Goal: Task Accomplishment & Management: Manage account settings

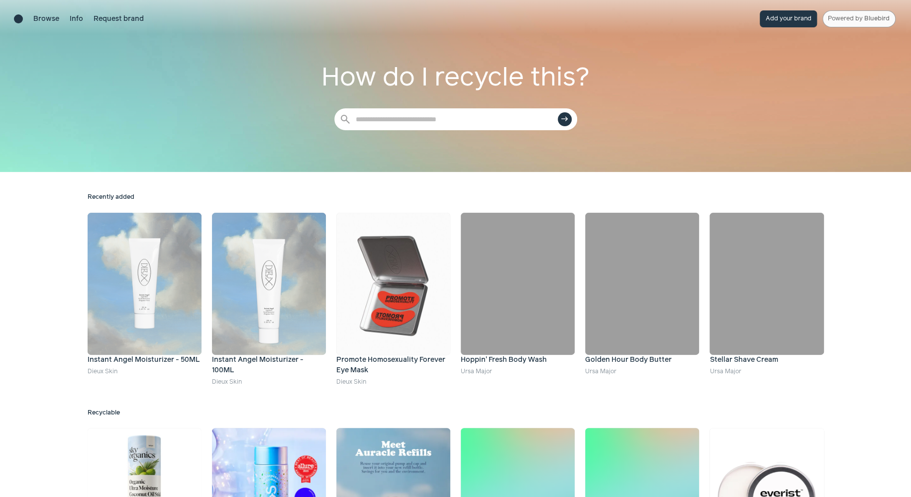
click at [774, 25] on link "Powered by Bluebird" at bounding box center [858, 18] width 73 height 17
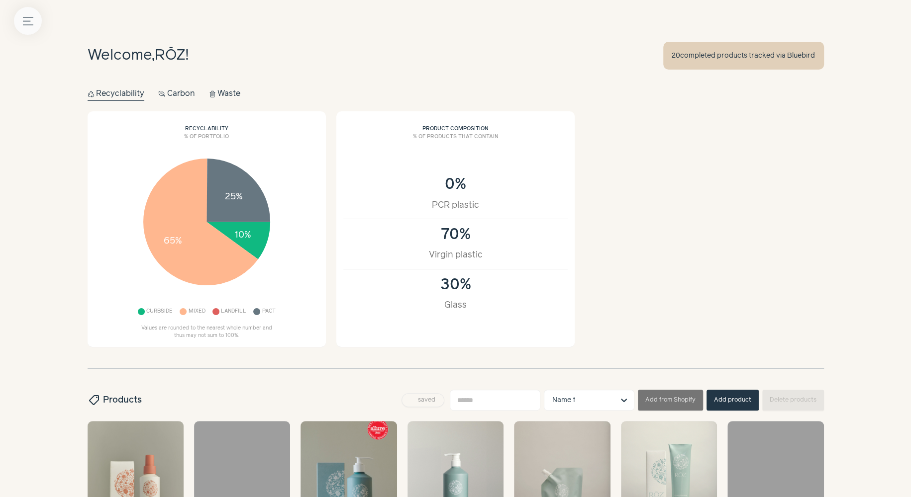
click at [29, 12] on button "Menu button" at bounding box center [28, 21] width 28 height 28
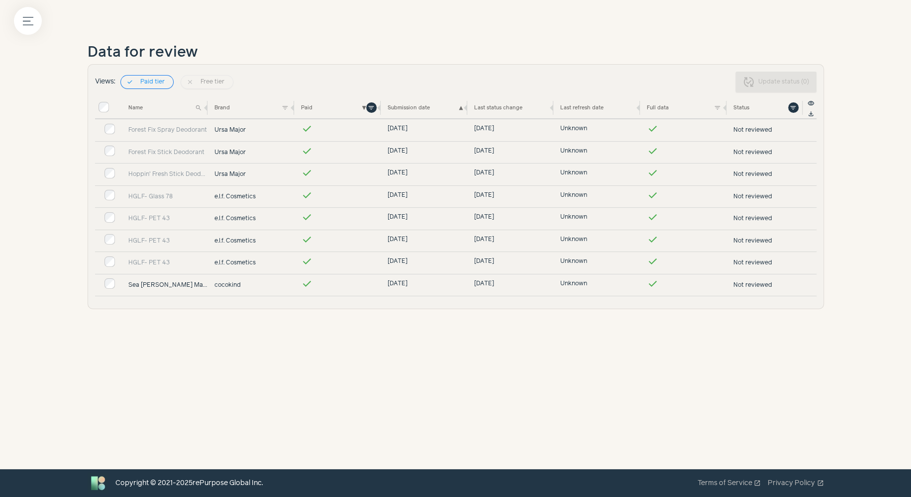
click at [176, 281] on link "Sea Kale Clay Mask" at bounding box center [168, 285] width 80 height 9
click at [176, 284] on link "Sea Kale Clay Mask" at bounding box center [168, 285] width 80 height 9
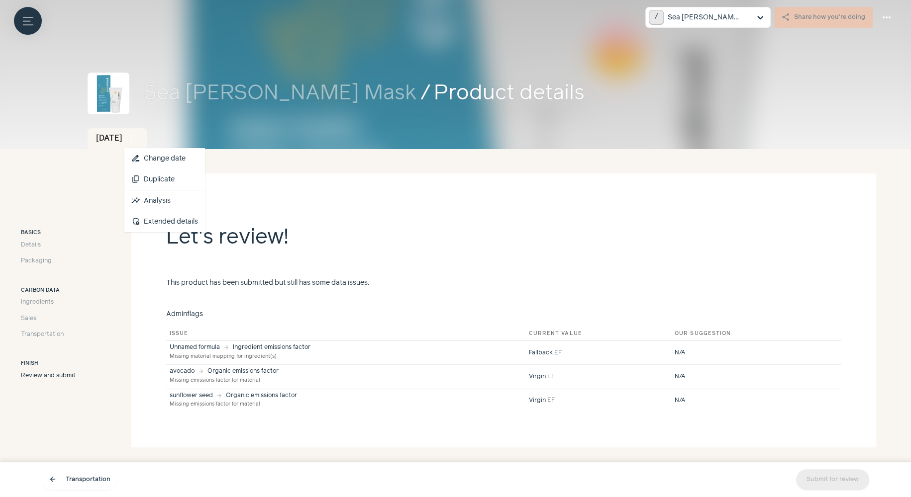
click at [136, 135] on span "more_vert" at bounding box center [131, 138] width 9 height 9
click at [185, 202] on link "insights Analysis" at bounding box center [164, 200] width 81 height 21
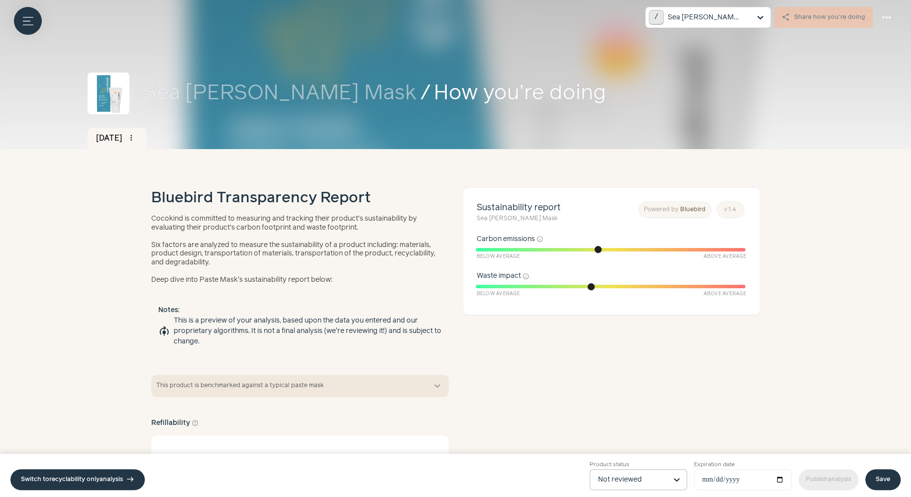
click at [639, 476] on input "Product status Not reviewed" at bounding box center [632, 480] width 69 height 20
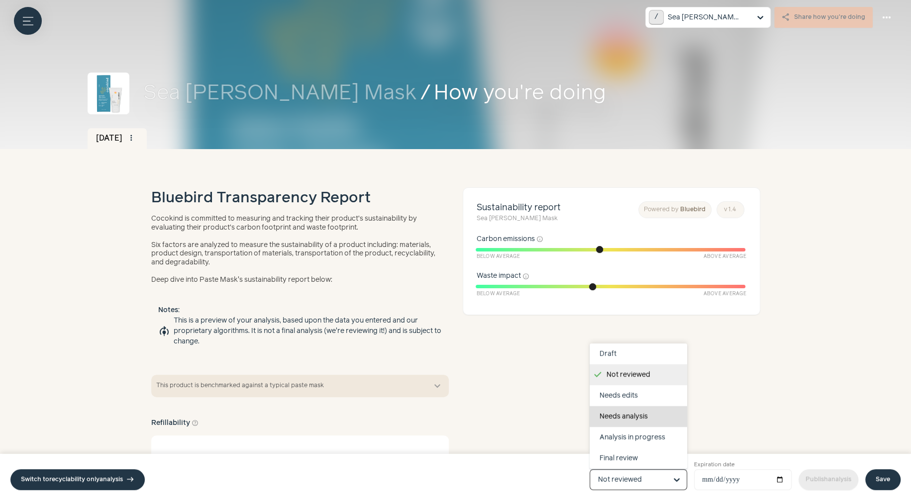
scroll to position [63, 0]
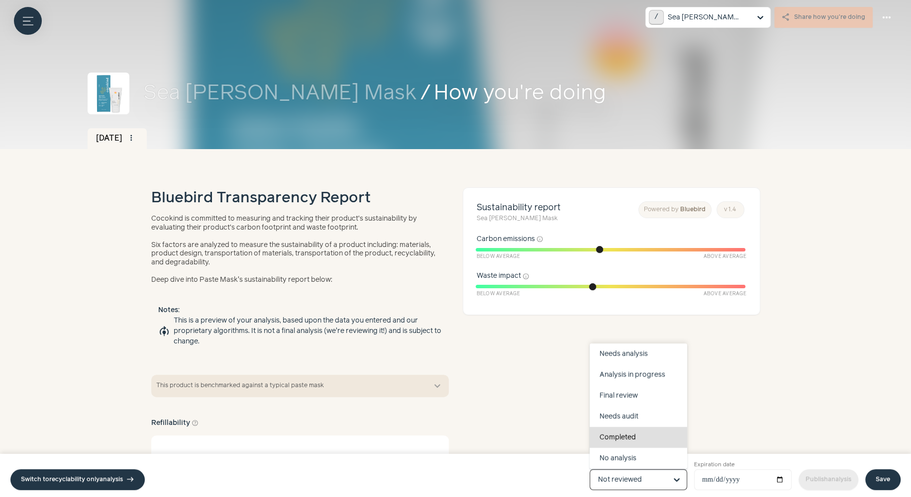
click at [637, 436] on div "Completed" at bounding box center [637, 437] width 97 height 21
click at [637, 470] on input "Product status Draft Not reviewed Needs edits Needs analysis Analysis in progre…" at bounding box center [632, 480] width 69 height 20
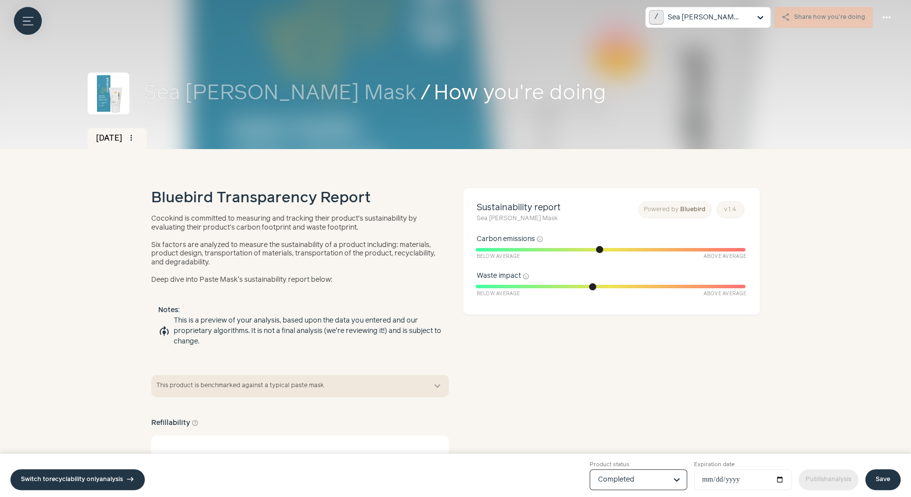
click at [876, 478] on link "Save" at bounding box center [882, 479] width 35 height 21
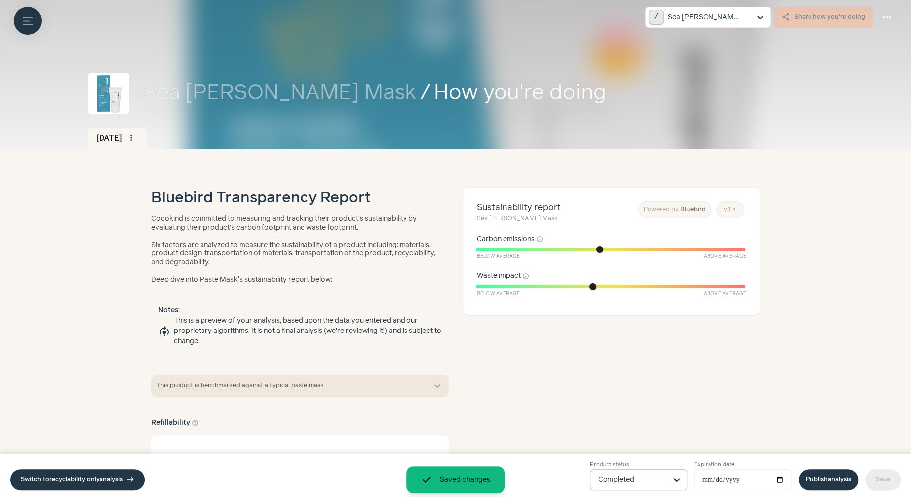
click at [815, 482] on link "Publish analysis" at bounding box center [828, 479] width 60 height 21
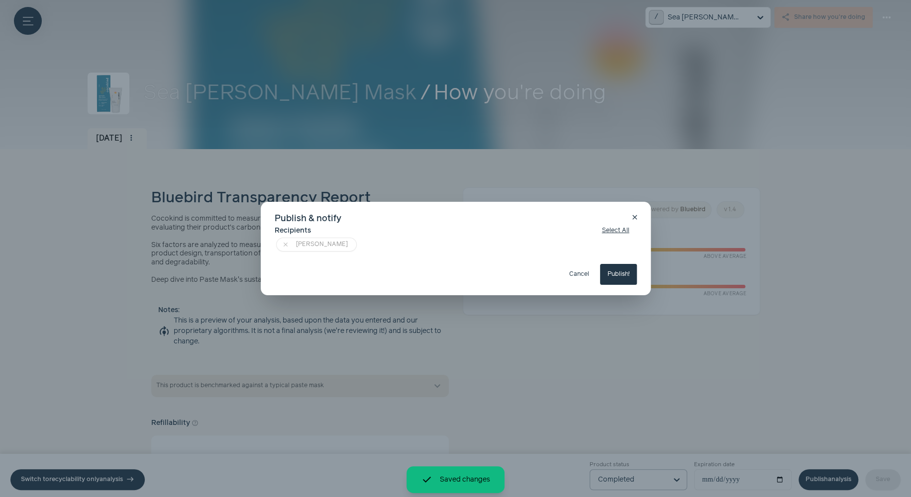
click at [626, 274] on button "Publish!" at bounding box center [618, 274] width 37 height 21
type input "**********"
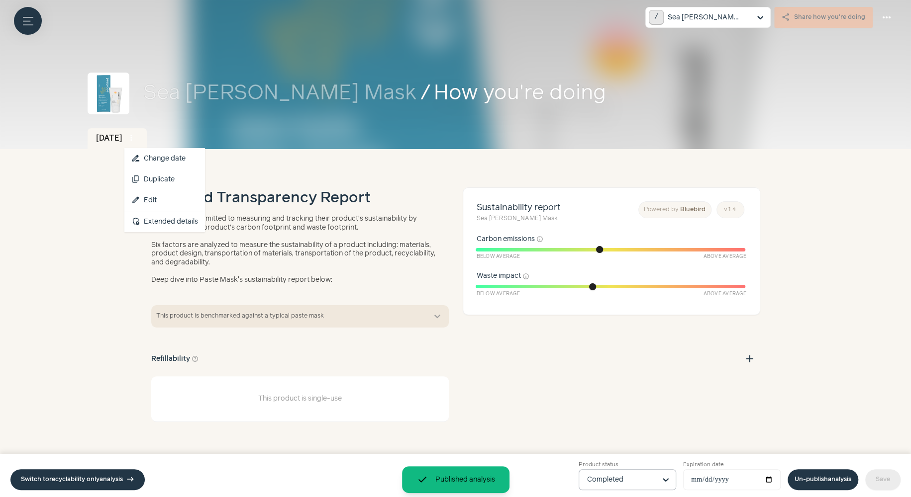
click at [136, 136] on span "more_vert" at bounding box center [131, 138] width 9 height 9
click at [179, 220] on link "admin_panel_settings Extended details" at bounding box center [164, 221] width 81 height 21
